Goal: Task Accomplishment & Management: Complete application form

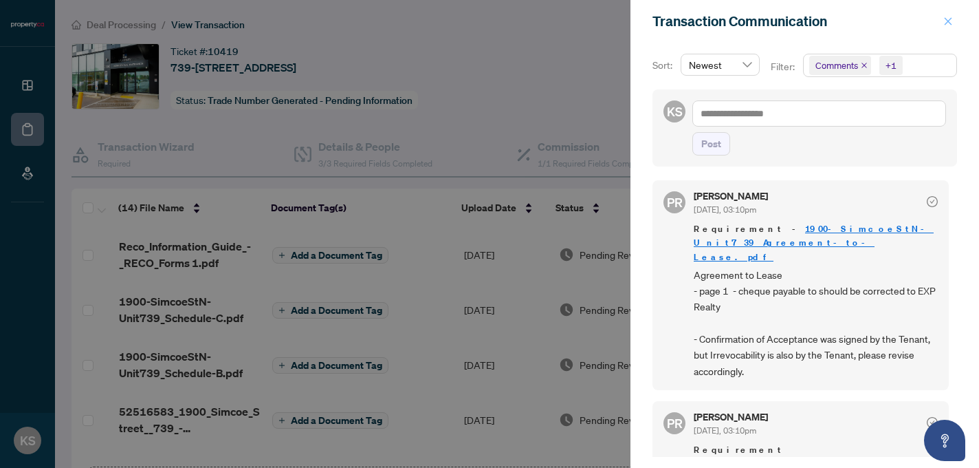
click at [948, 22] on icon "close" at bounding box center [949, 21] width 8 height 8
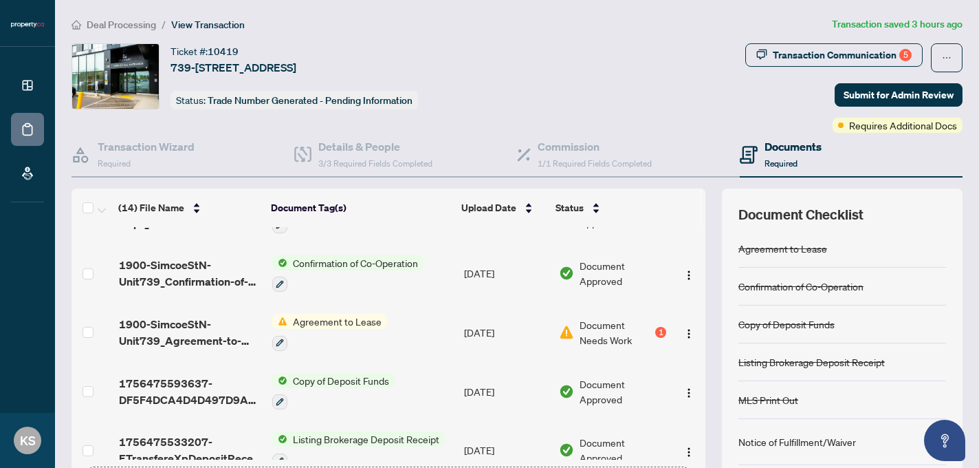
scroll to position [572, 0]
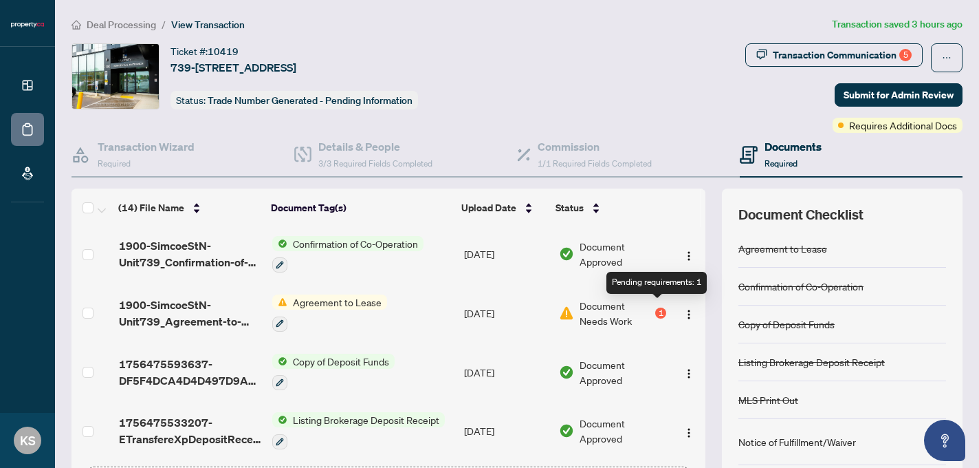
click at [658, 307] on div "1" at bounding box center [661, 312] width 11 height 11
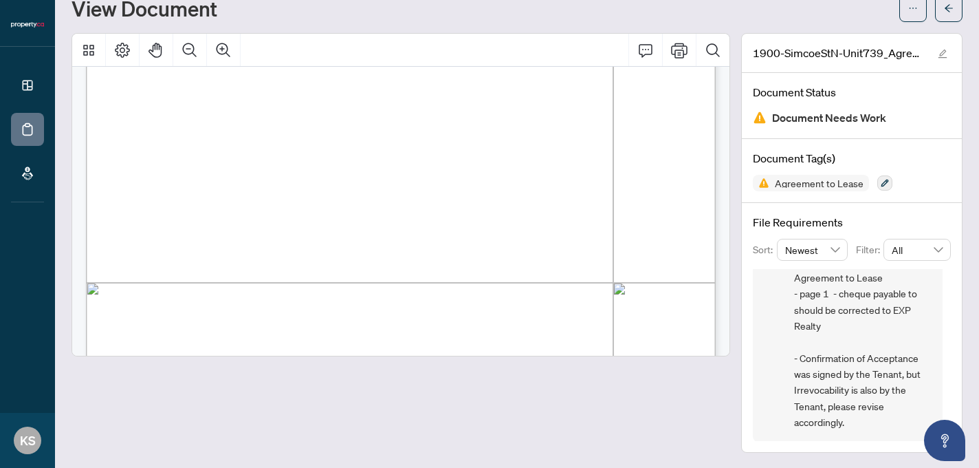
scroll to position [3062, 0]
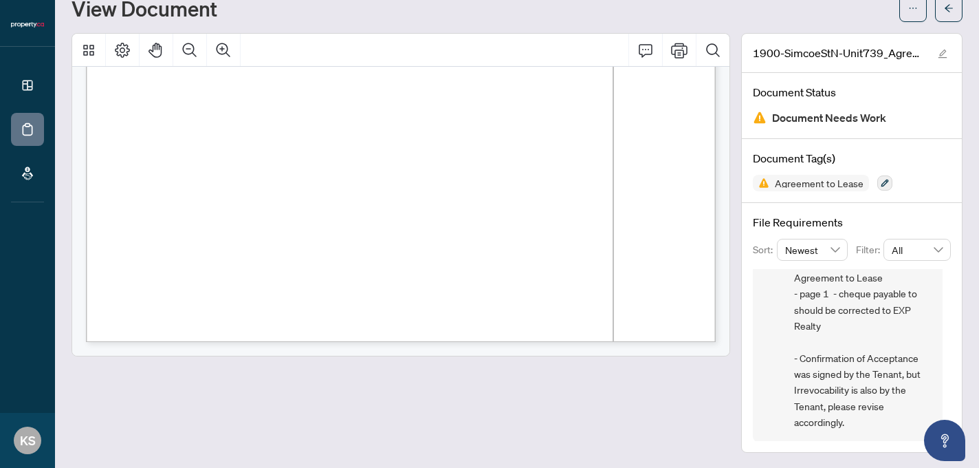
click at [581, 399] on div at bounding box center [401, 243] width 659 height 420
click at [792, 10] on div "View Document" at bounding box center [482, 8] width 820 height 22
click at [281, 17] on div "View Document" at bounding box center [482, 8] width 820 height 22
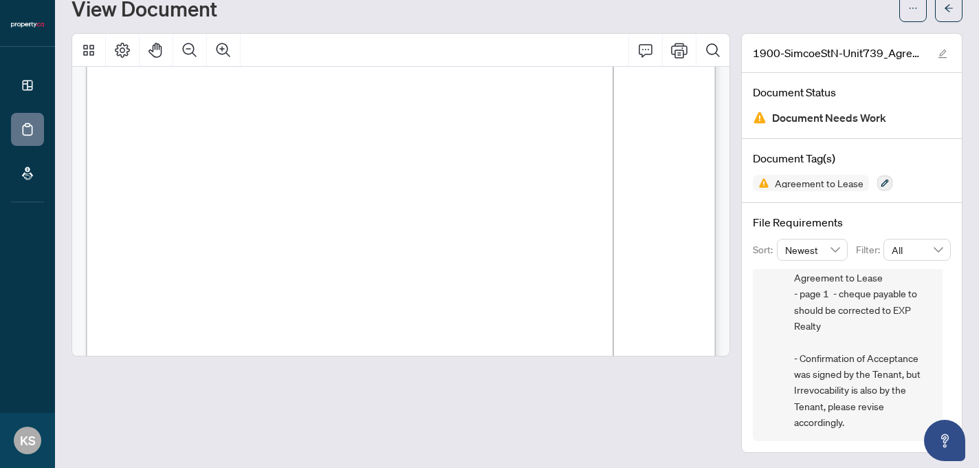
scroll to position [0, 0]
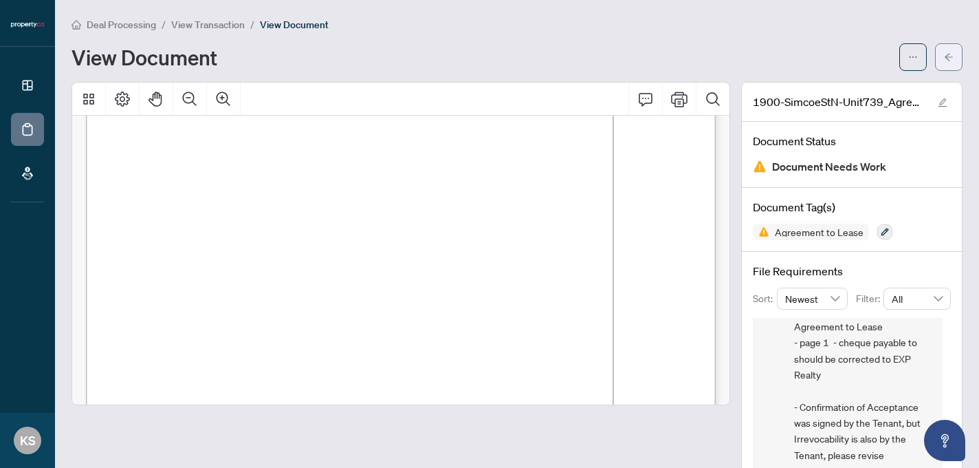
click at [951, 54] on icon "arrow-left" at bounding box center [949, 57] width 10 height 10
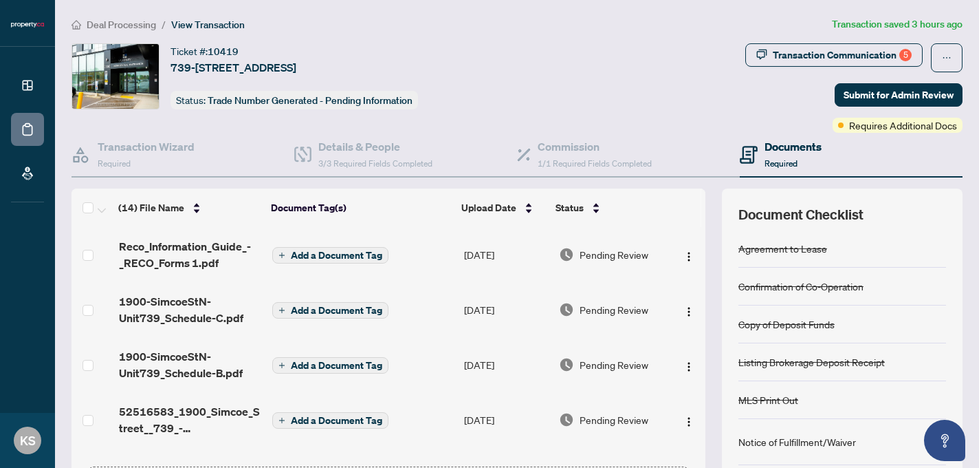
scroll to position [2, 0]
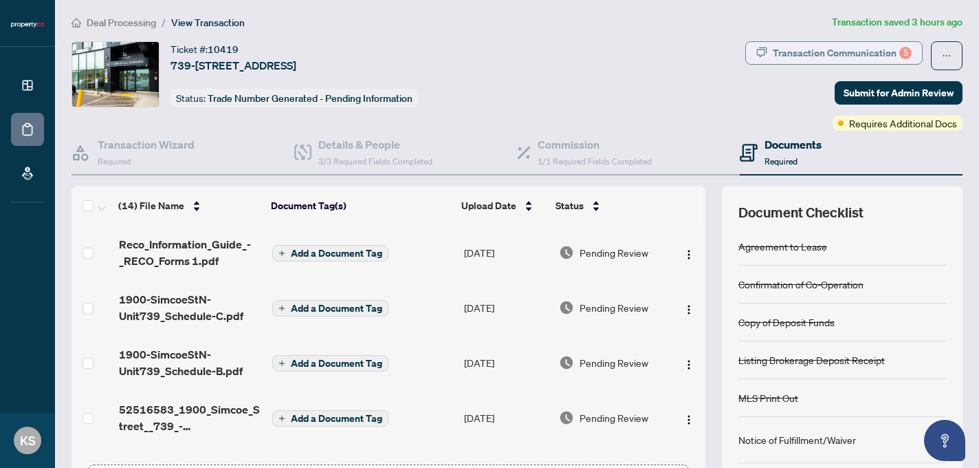
click at [808, 55] on div "Transaction Communication 5" at bounding box center [842, 53] width 139 height 22
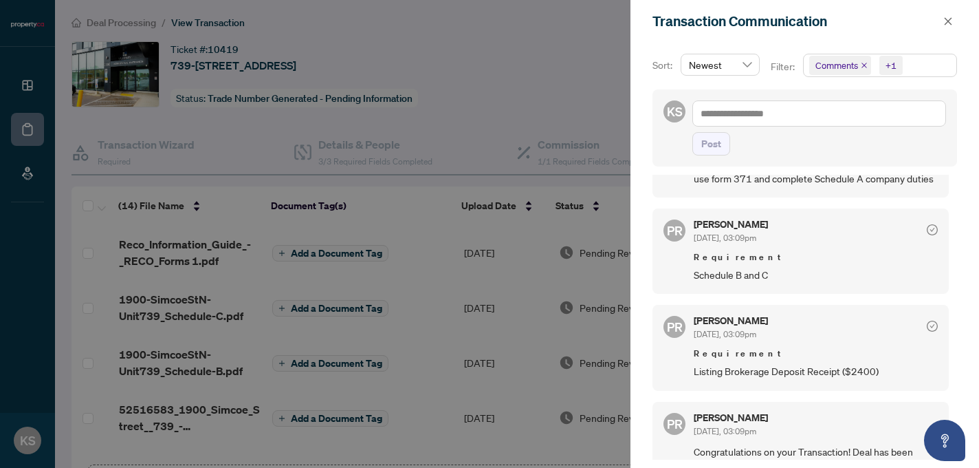
scroll to position [3, 0]
click at [670, 411] on span "PR" at bounding box center [675, 420] width 16 height 19
drag, startPoint x: 800, startPoint y: 374, endPoint x: 690, endPoint y: 365, distance: 110.4
click at [690, 399] on div "PR [PERSON_NAME] [DATE], 03:09pm Congratulations on your Transaction! Deal has …" at bounding box center [801, 449] width 296 height 101
copy h5 "[PERSON_NAME]"
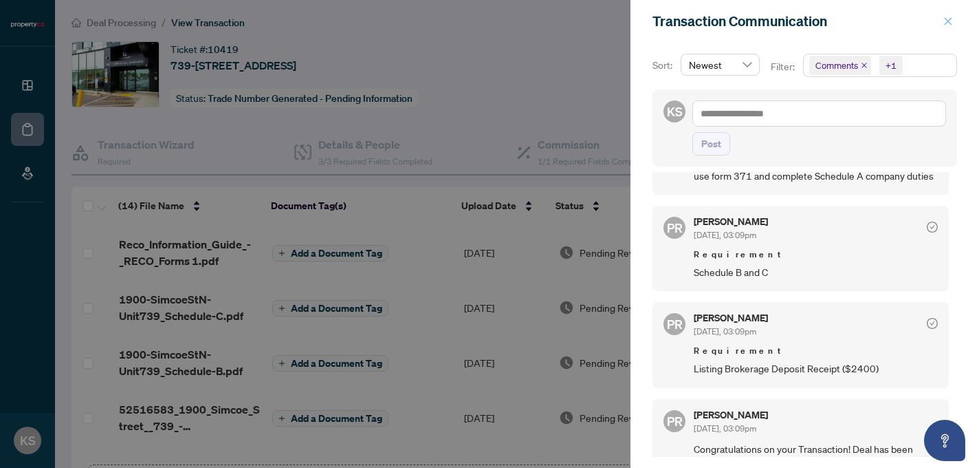
click at [944, 17] on icon "close" at bounding box center [949, 22] width 10 height 10
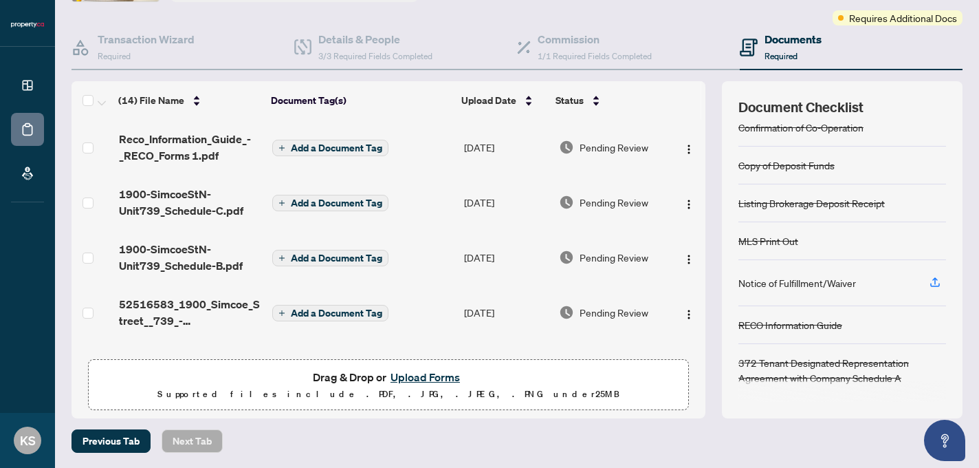
scroll to position [0, 0]
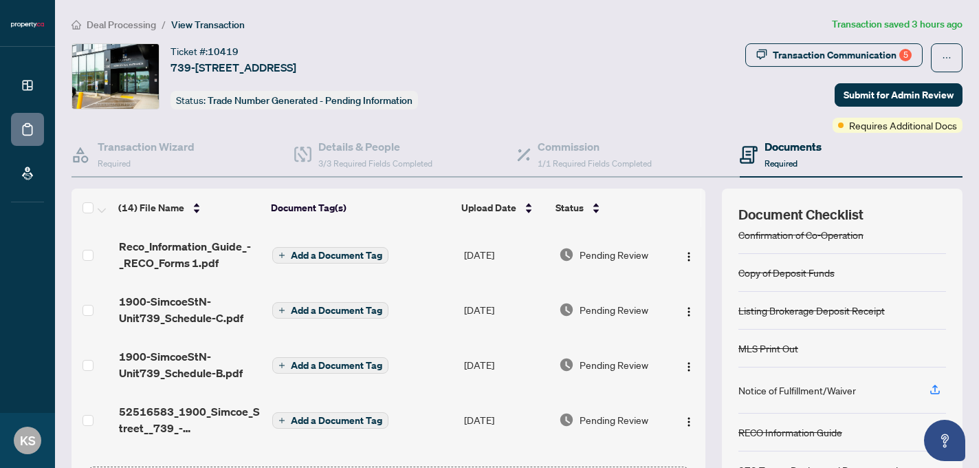
click at [779, 145] on h4 "Documents" at bounding box center [793, 146] width 57 height 17
click at [949, 438] on icon "Open asap" at bounding box center [945, 440] width 17 height 17
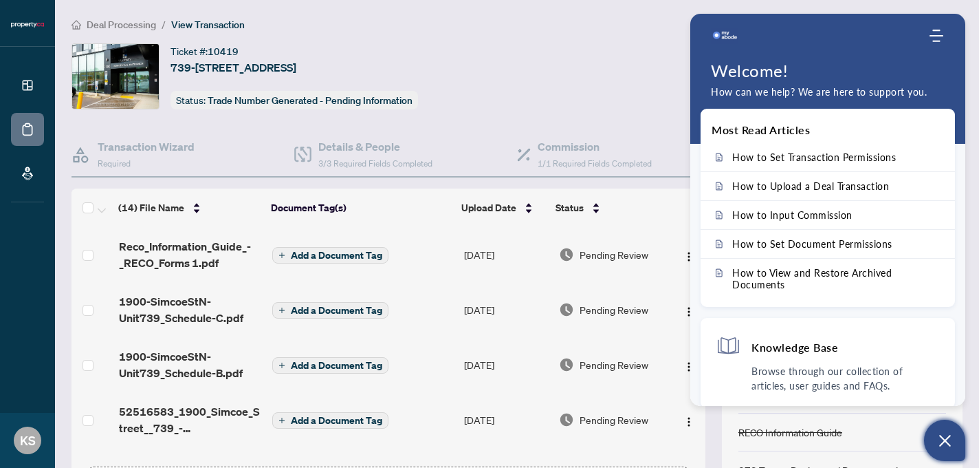
click at [629, 75] on div "Ticket #: 10419 [STREET_ADDRESS] Status: Trade Number Generated - Pending Infor…" at bounding box center [406, 76] width 669 height 66
click at [956, 444] on button "Open asap" at bounding box center [944, 440] width 41 height 41
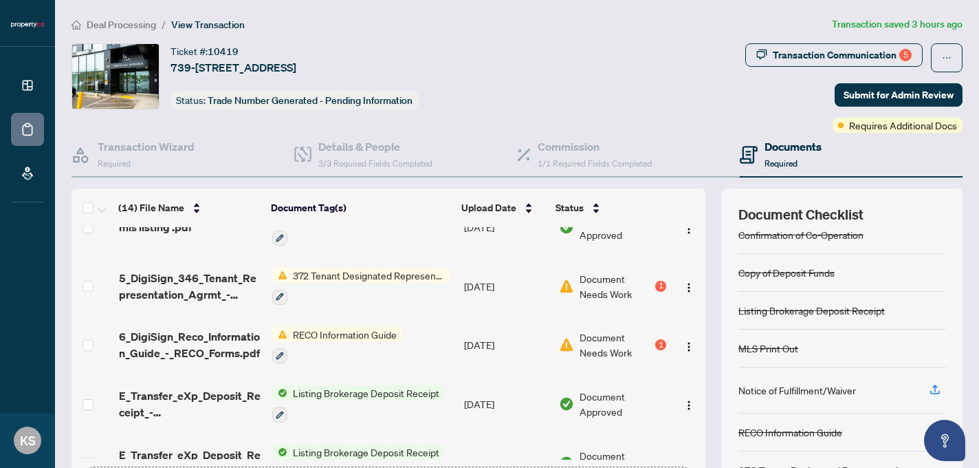
scroll to position [305, 0]
click at [586, 288] on span "Document Needs Work" at bounding box center [616, 285] width 73 height 30
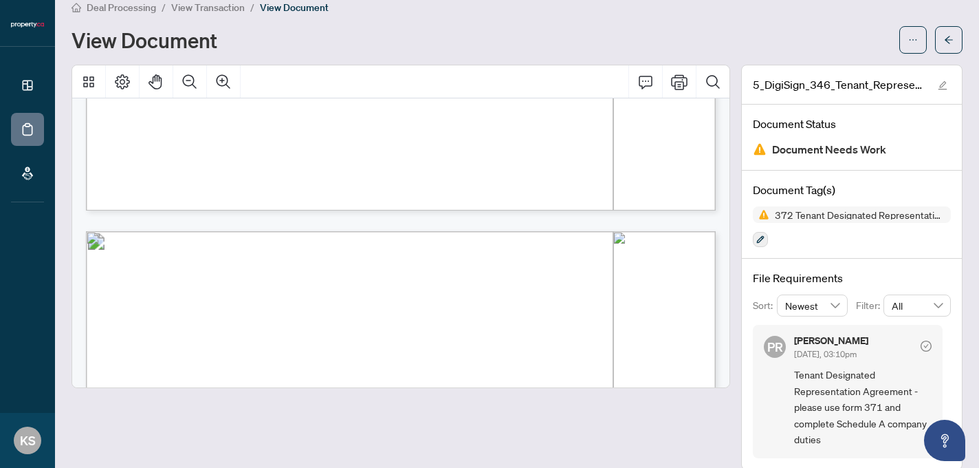
scroll to position [34, 0]
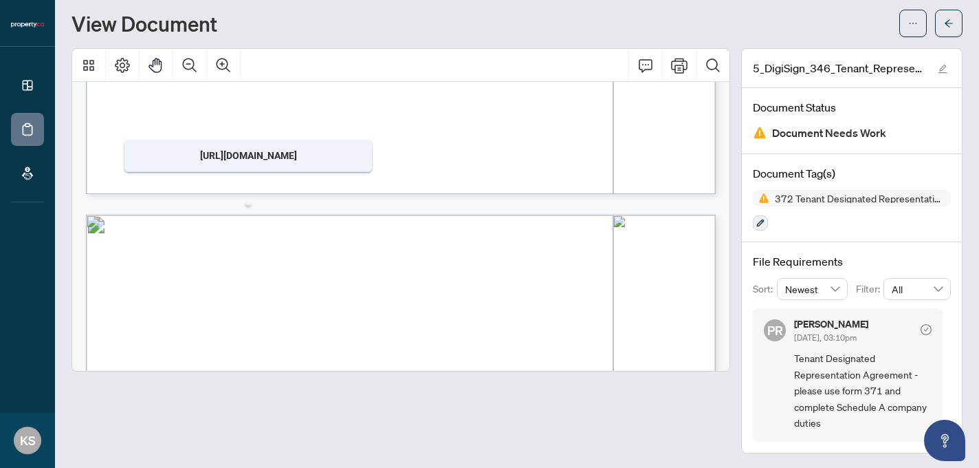
click at [683, 10] on div "View Document" at bounding box center [517, 24] width 891 height 28
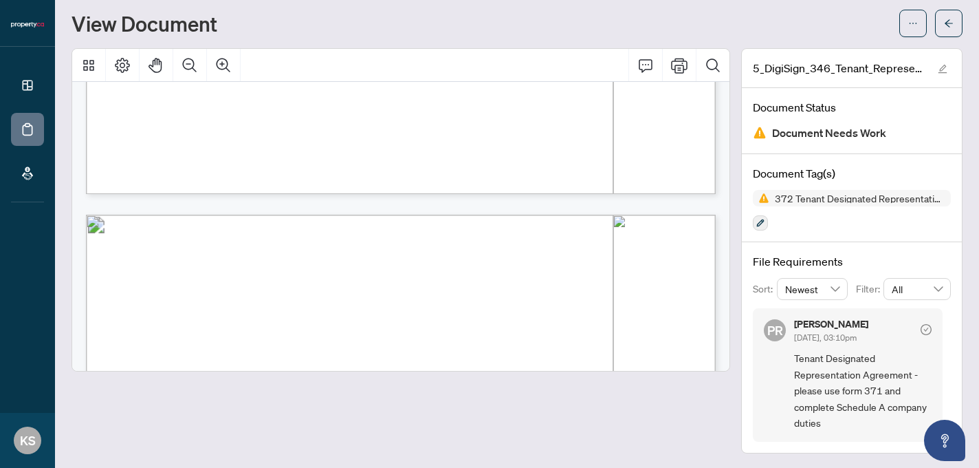
click at [303, 420] on div at bounding box center [401, 250] width 659 height 405
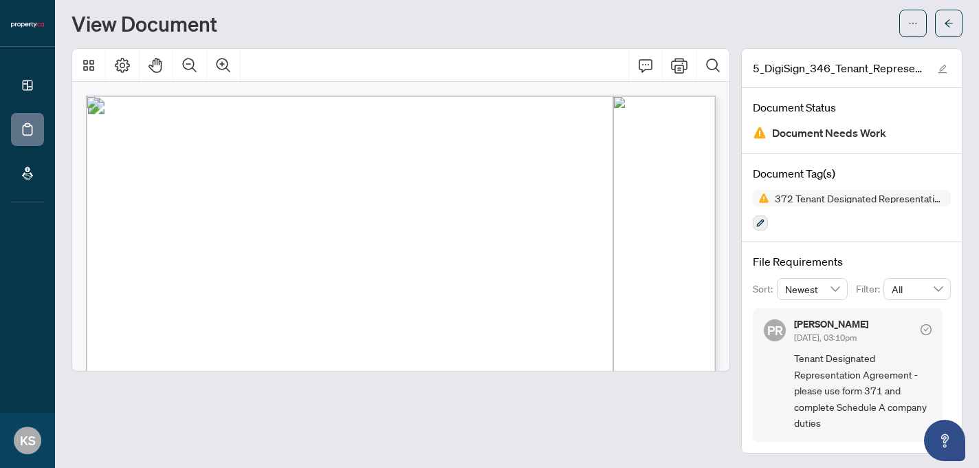
scroll to position [0, 0]
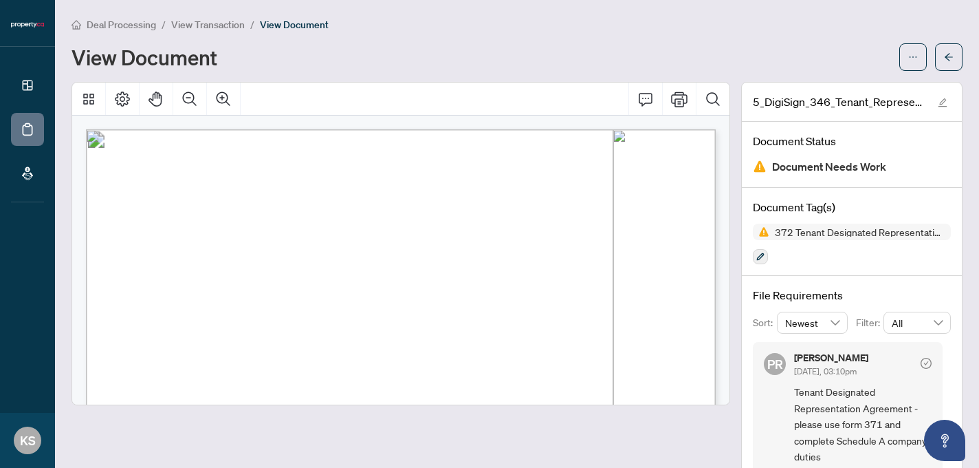
click at [692, 35] on div "Deal Processing / View Transaction / View Document View Document" at bounding box center [517, 44] width 891 height 54
click at [948, 58] on icon "arrow-left" at bounding box center [949, 57] width 10 height 10
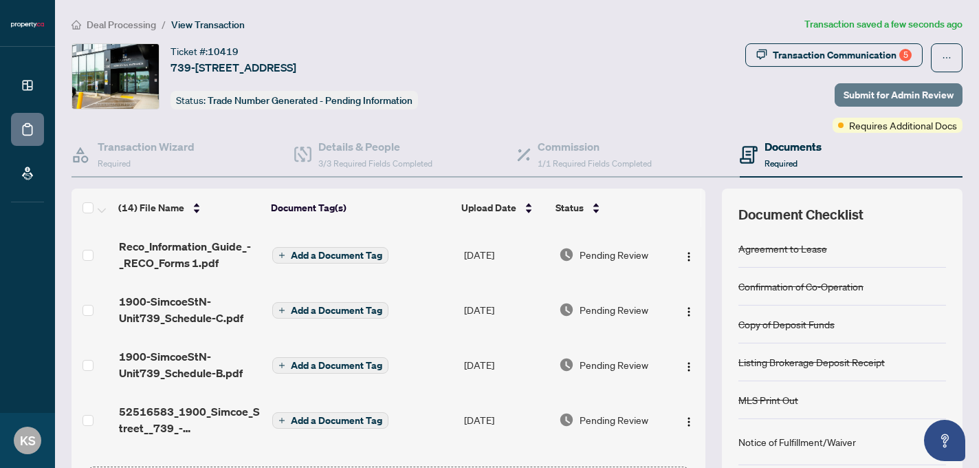
click at [891, 92] on span "Submit for Admin Review" at bounding box center [899, 95] width 110 height 22
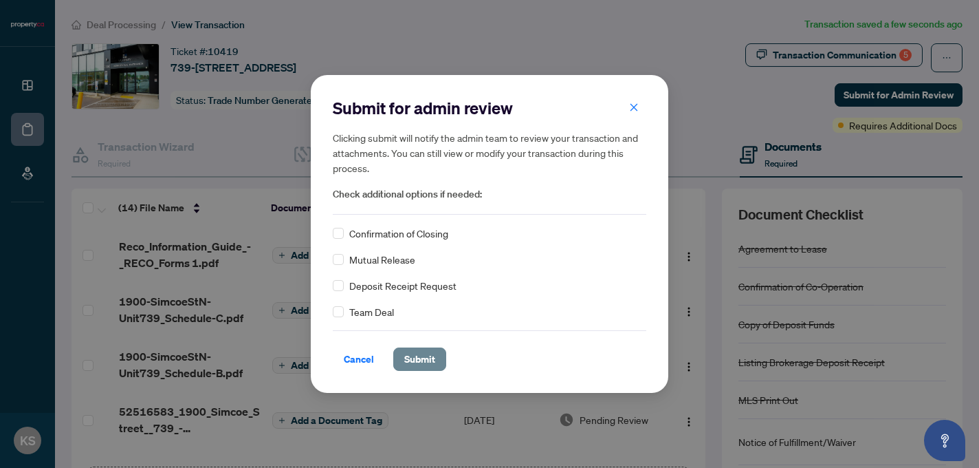
click at [422, 356] on span "Submit" at bounding box center [419, 359] width 31 height 22
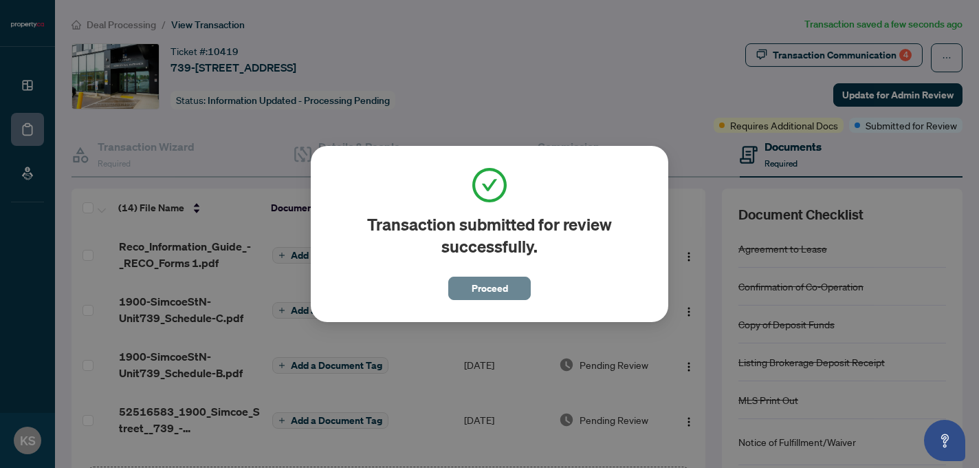
click at [489, 292] on span "Proceed" at bounding box center [490, 288] width 36 height 22
